Goal: Task Accomplishment & Management: Complete application form

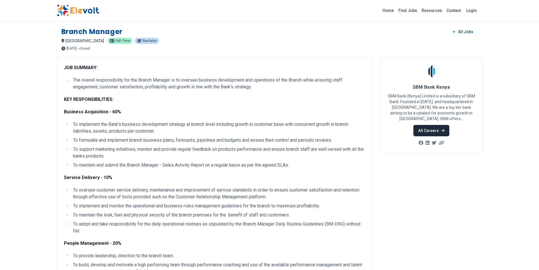
click at [428, 127] on link "All Careers" at bounding box center [431, 130] width 36 height 11
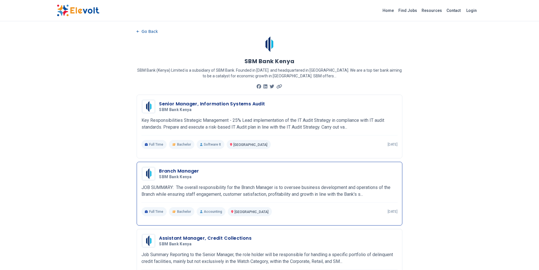
click at [182, 169] on h3 "Branch Manager" at bounding box center [179, 170] width 40 height 7
click at [183, 169] on h3 "Branch Manager" at bounding box center [179, 170] width 40 height 7
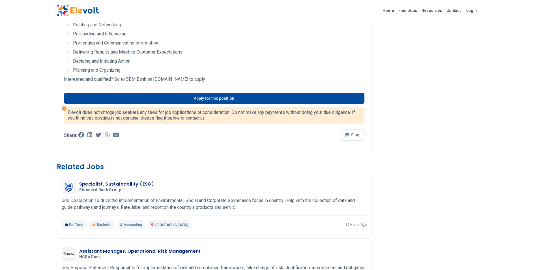
scroll to position [478, 0]
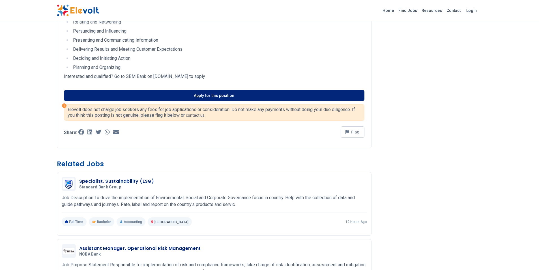
click at [219, 95] on link "Apply for this position" at bounding box center [214, 95] width 300 height 11
